Goal: Task Accomplishment & Management: Manage account settings

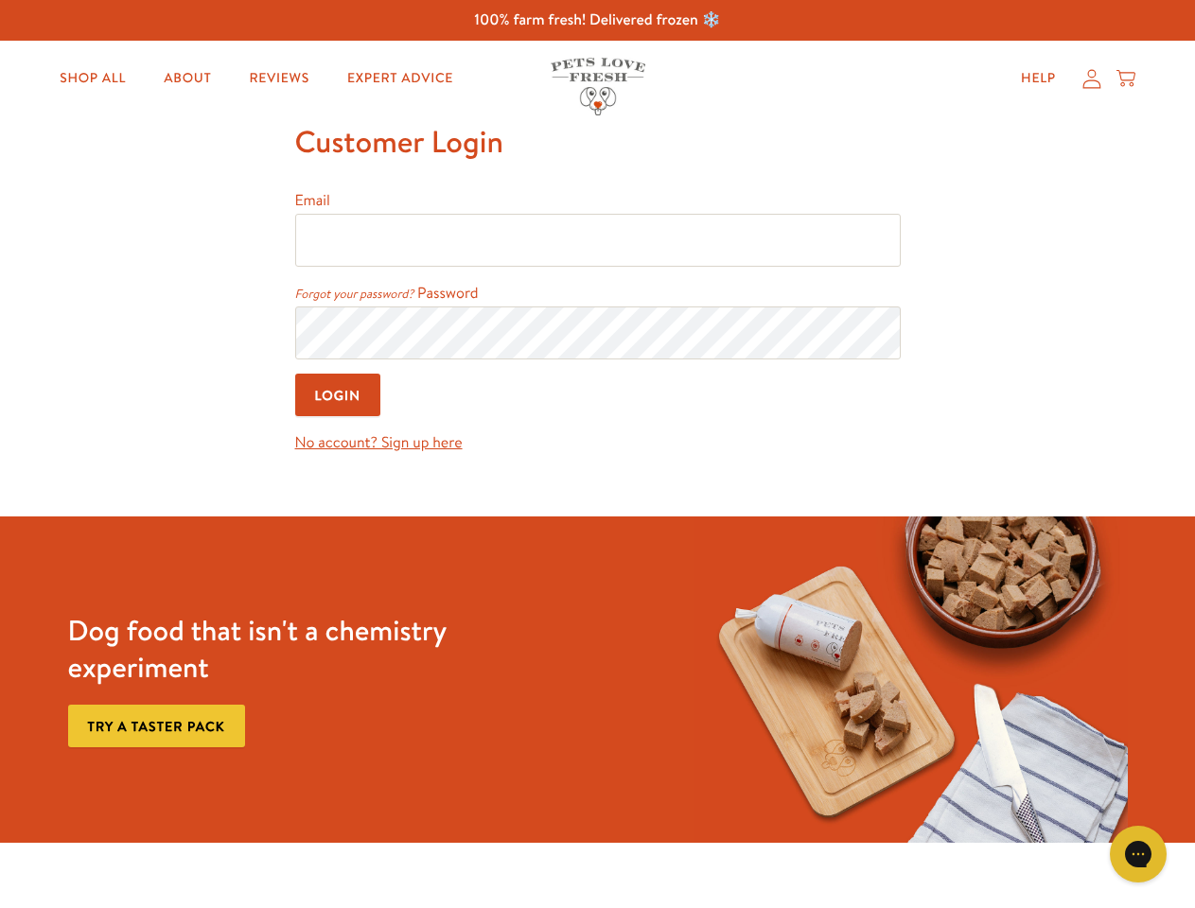
click at [597, 454] on p "No account? Sign up here" at bounding box center [598, 438] width 606 height 35
click at [355, 294] on link "Forgot your password?" at bounding box center [354, 294] width 119 height 17
click at [1138, 854] on icon "Open gorgias live chat" at bounding box center [1138, 854] width 18 height 18
